Goal: Find specific page/section: Find specific page/section

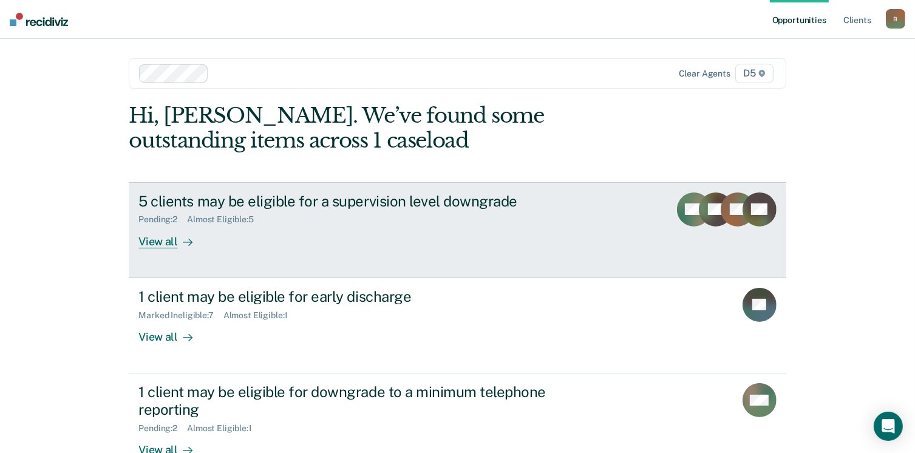
click at [156, 243] on div "View all" at bounding box center [172, 237] width 68 height 24
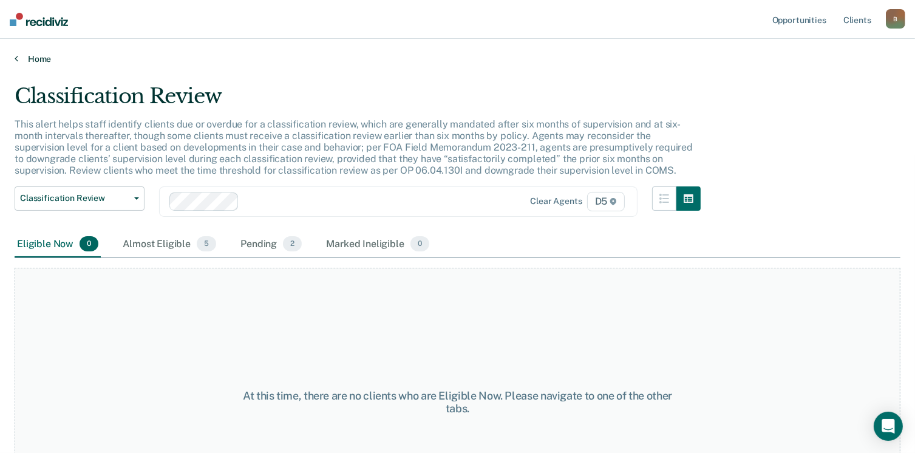
click at [18, 55] on link "Home" at bounding box center [457, 58] width 885 height 11
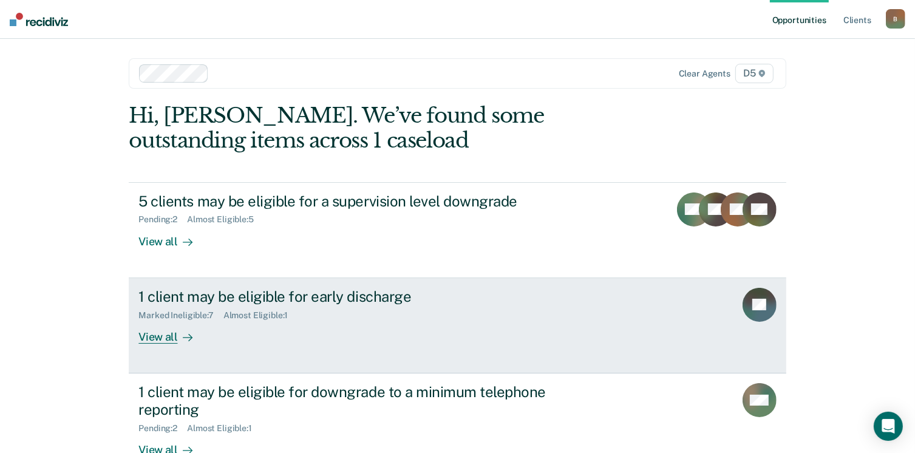
click at [162, 339] on div "View all" at bounding box center [172, 332] width 68 height 24
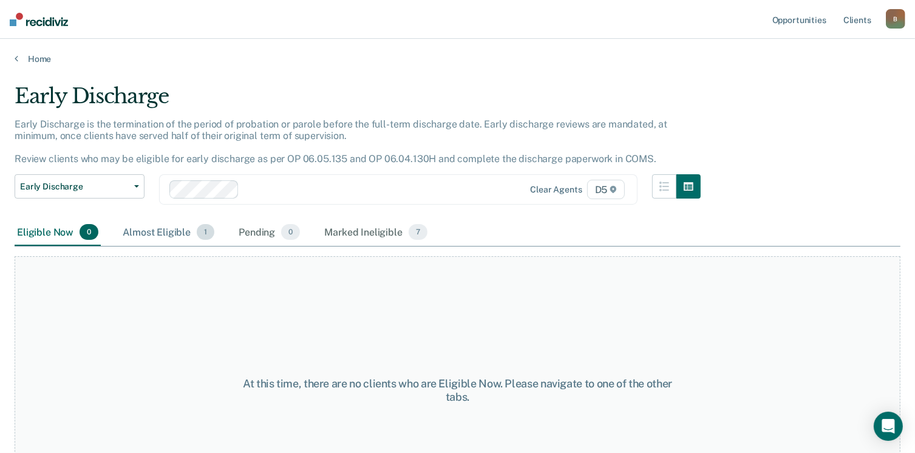
click at [145, 229] on div "Almost Eligible 1" at bounding box center [168, 232] width 96 height 27
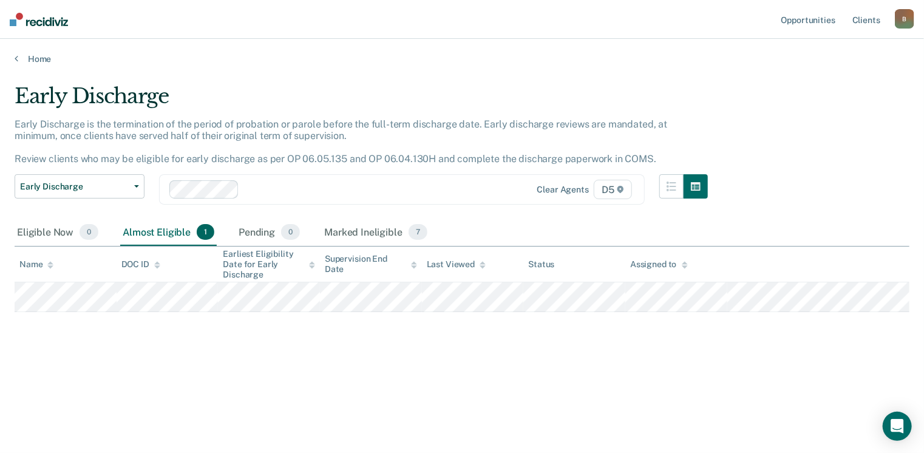
click at [11, 60] on div "Home" at bounding box center [462, 51] width 924 height 25
click at [19, 56] on link "Home" at bounding box center [462, 58] width 895 height 11
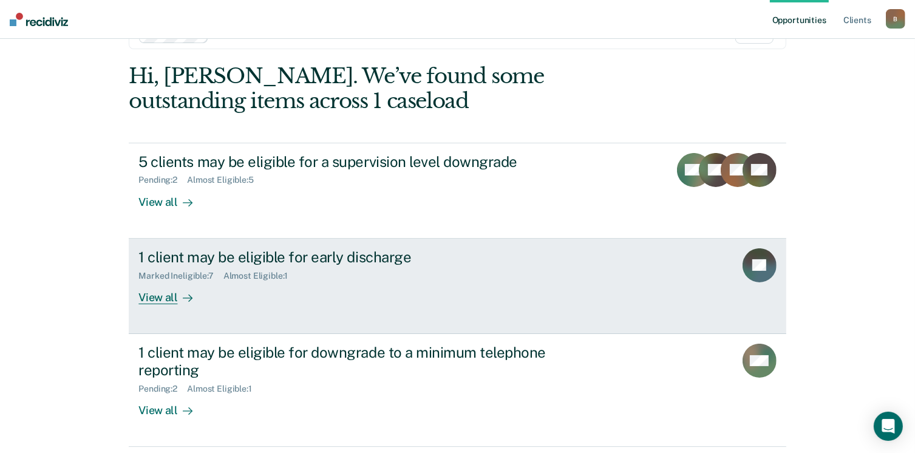
scroll to position [61, 0]
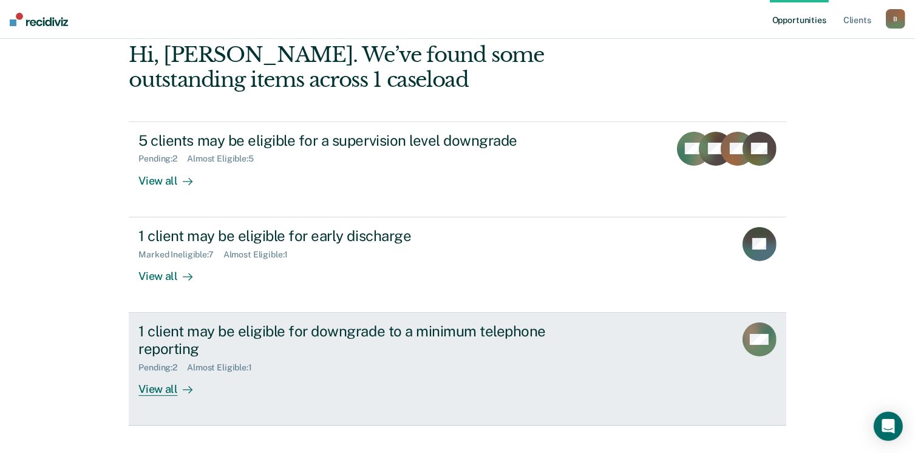
click at [164, 388] on div "View all" at bounding box center [172, 384] width 68 height 24
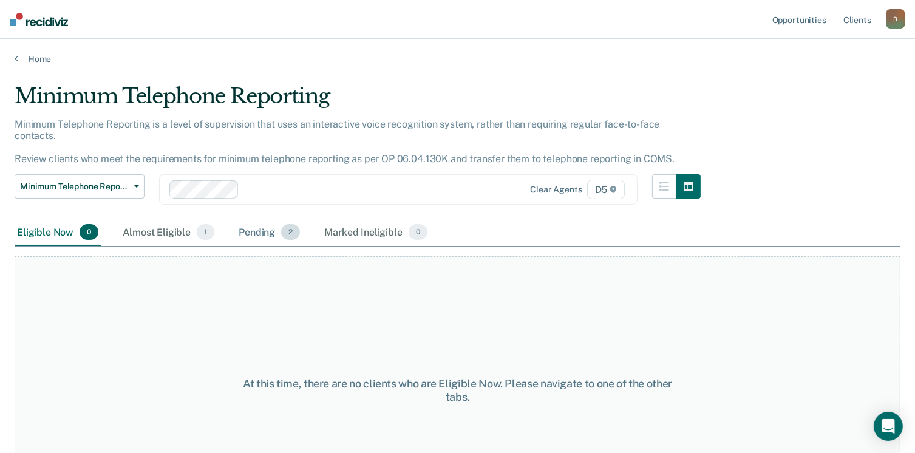
click at [255, 221] on div "Pending 2" at bounding box center [269, 232] width 66 height 27
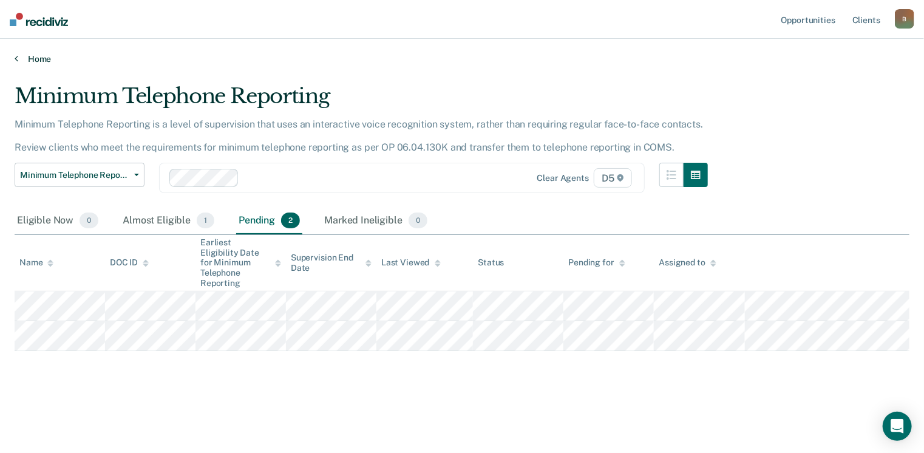
click at [17, 59] on icon at bounding box center [17, 58] width 4 height 10
